Goal: Use online tool/utility: Use online tool/utility

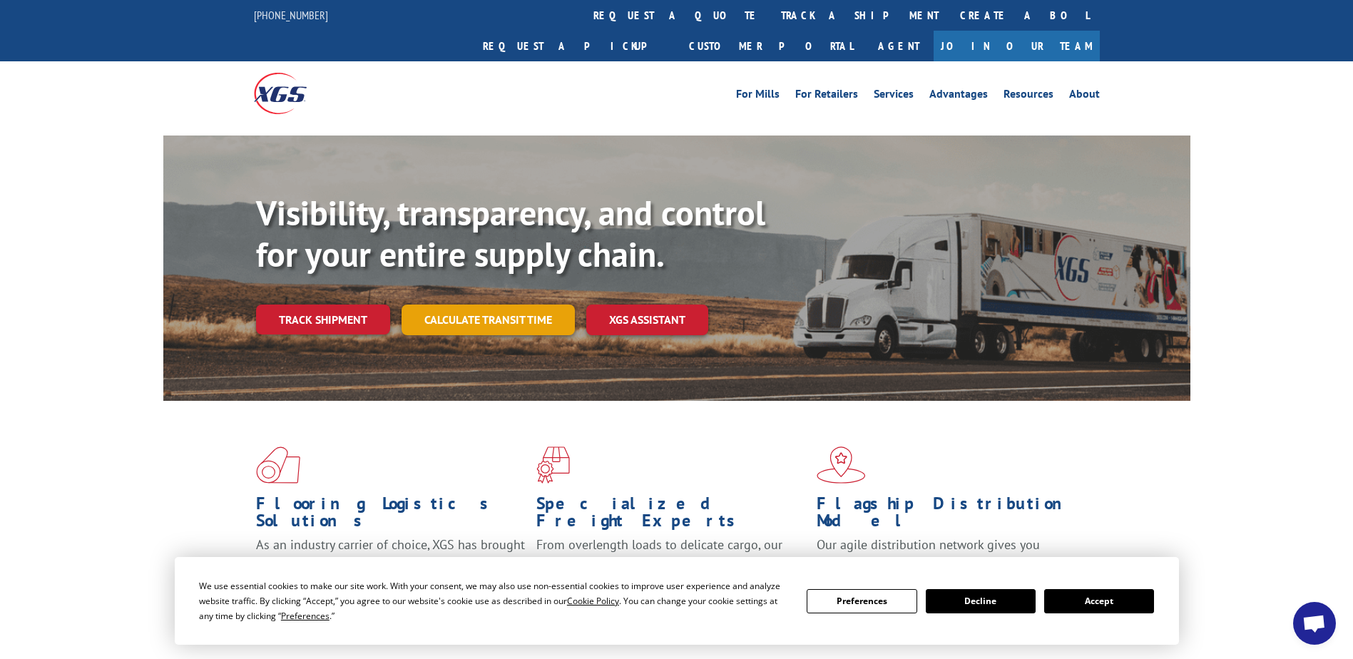
click at [455, 305] on link "Calculate transit time" at bounding box center [488, 320] width 173 height 31
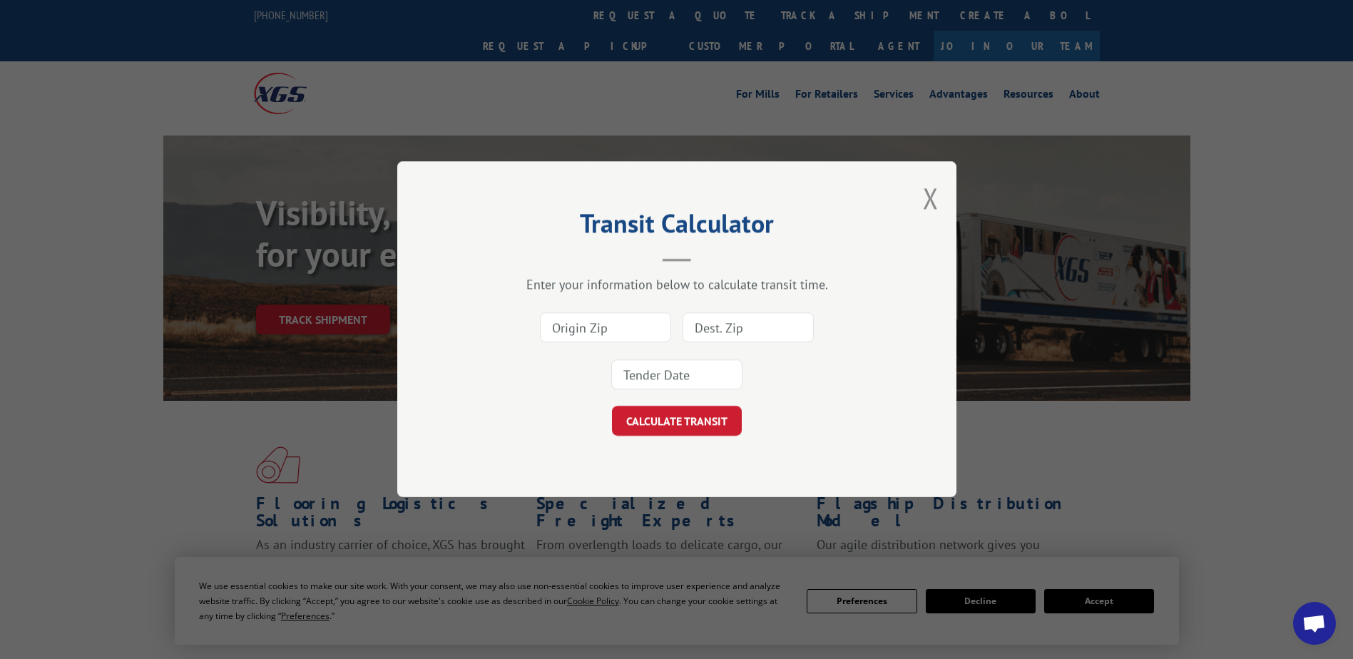
click at [597, 329] on input at bounding box center [605, 328] width 131 height 30
type input "30721"
drag, startPoint x: 723, startPoint y: 325, endPoint x: 716, endPoint y: 337, distance: 14.4
click at [723, 325] on input at bounding box center [748, 328] width 131 height 30
type input "93905"
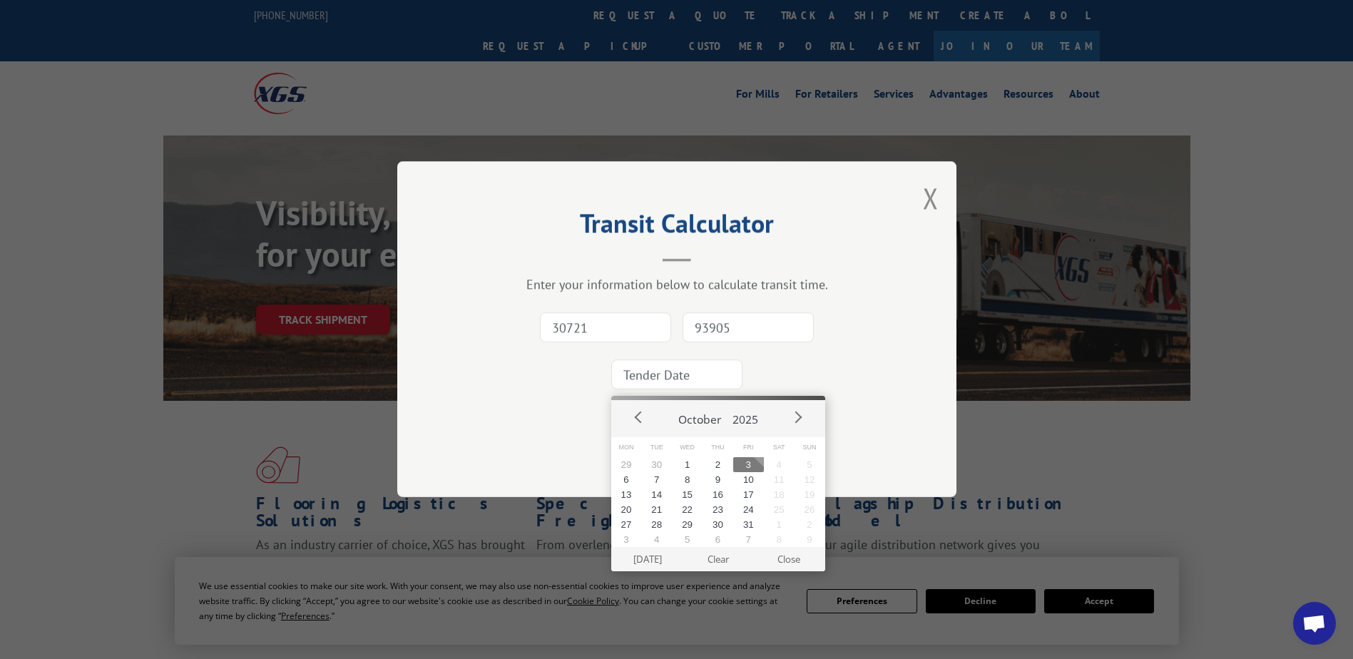
click at [706, 379] on input at bounding box center [676, 375] width 131 height 30
click at [628, 482] on button "6" at bounding box center [626, 479] width 31 height 15
type input "[DATE]"
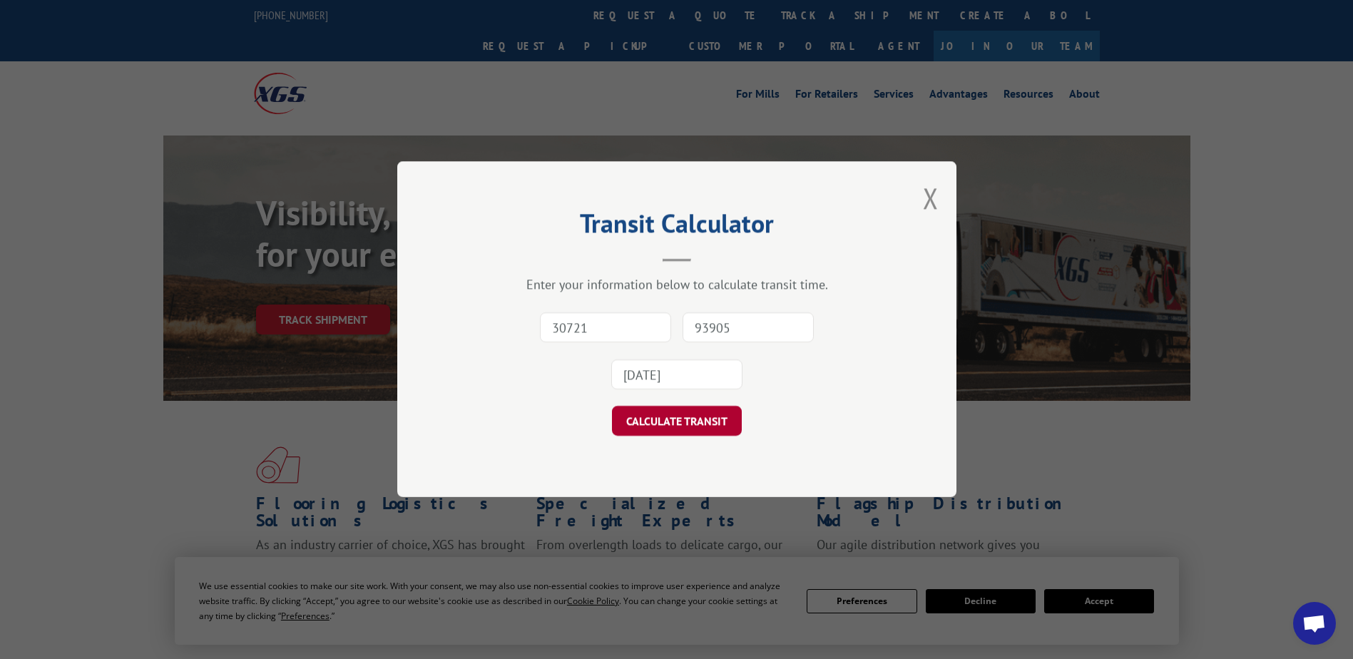
click at [646, 419] on button "CALCULATE TRANSIT" at bounding box center [677, 422] width 130 height 30
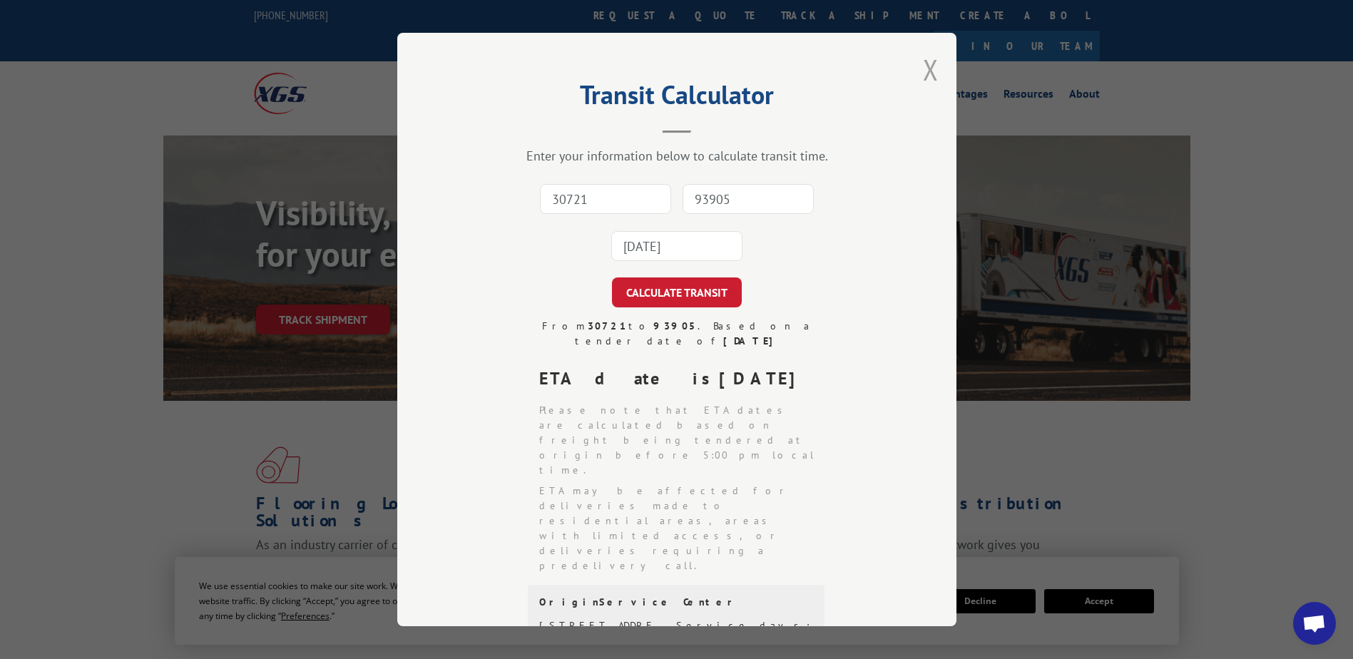
click at [924, 71] on button "Close modal" at bounding box center [931, 70] width 16 height 38
